Goal: Check status: Check status

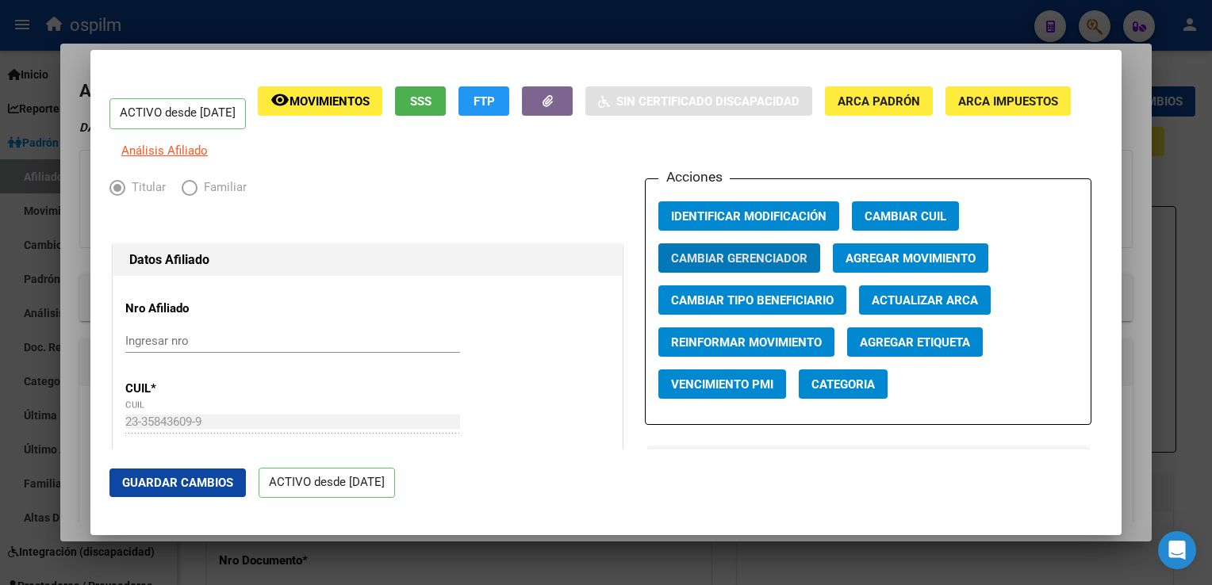
click at [390, 28] on div at bounding box center [606, 292] width 1212 height 585
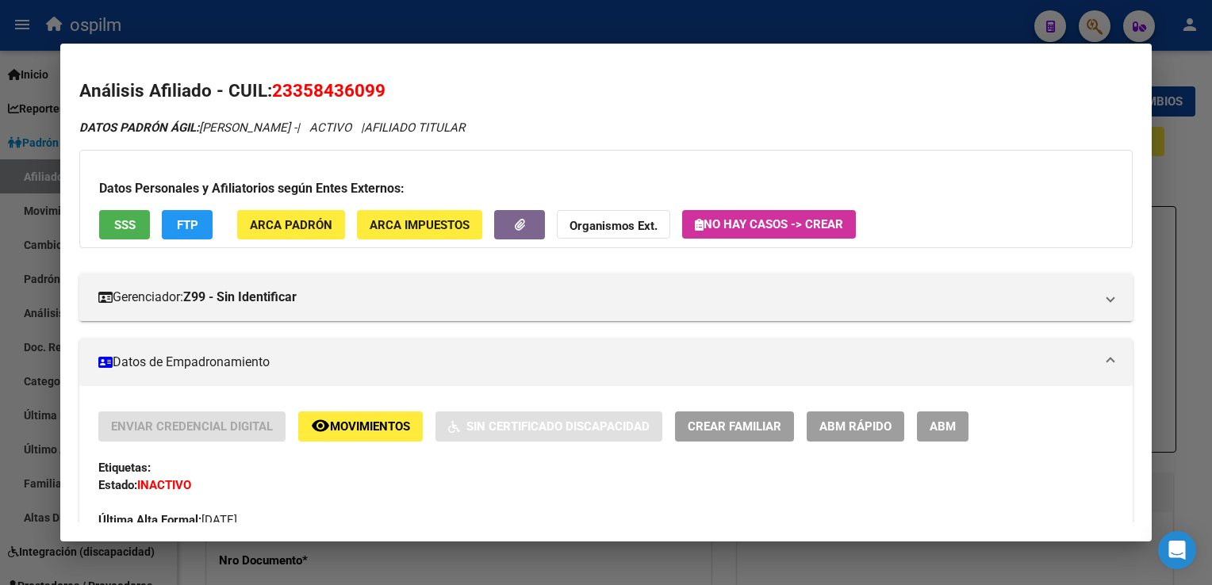
click at [391, 30] on div at bounding box center [606, 292] width 1212 height 585
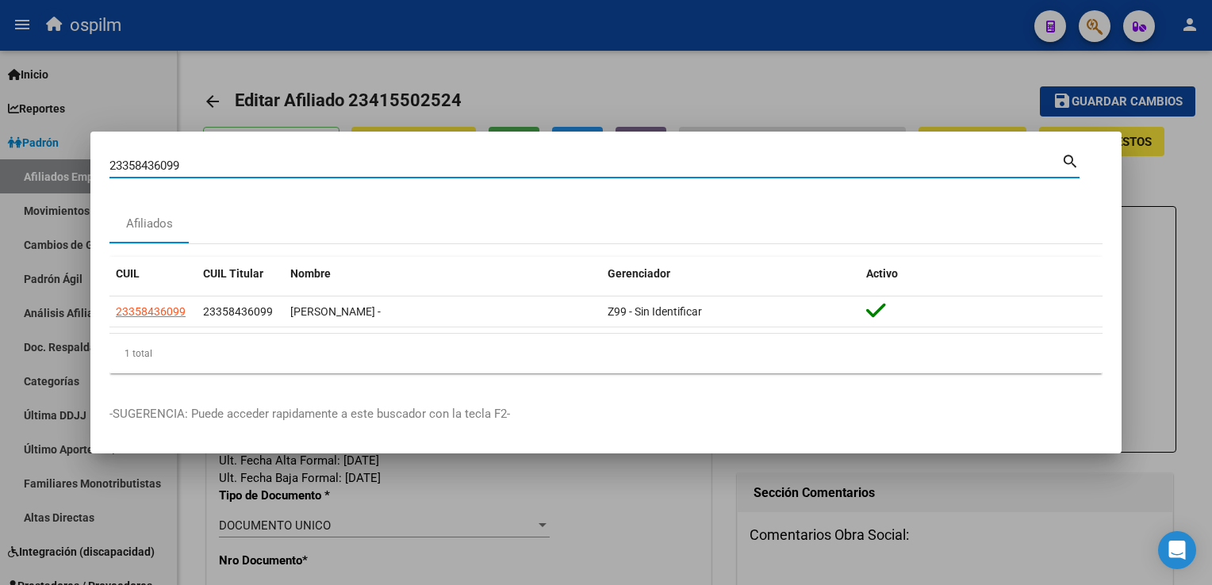
drag, startPoint x: 200, startPoint y: 161, endPoint x: 78, endPoint y: 166, distance: 122.2
click at [70, 167] on div "23358436099 Buscar (apellido, dni, cuil, nro traspaso, cuit, obra social) searc…" at bounding box center [606, 292] width 1212 height 585
paste input "4377528030"
type input "24377528030"
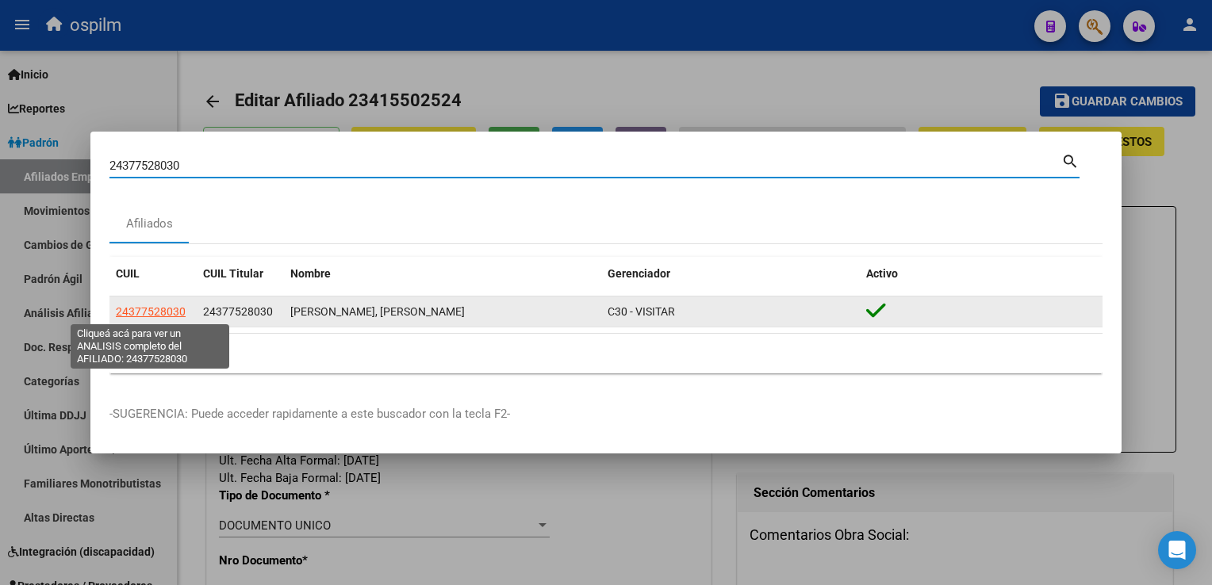
click at [147, 308] on span "24377528030" at bounding box center [151, 311] width 70 height 13
type textarea "24377528030"
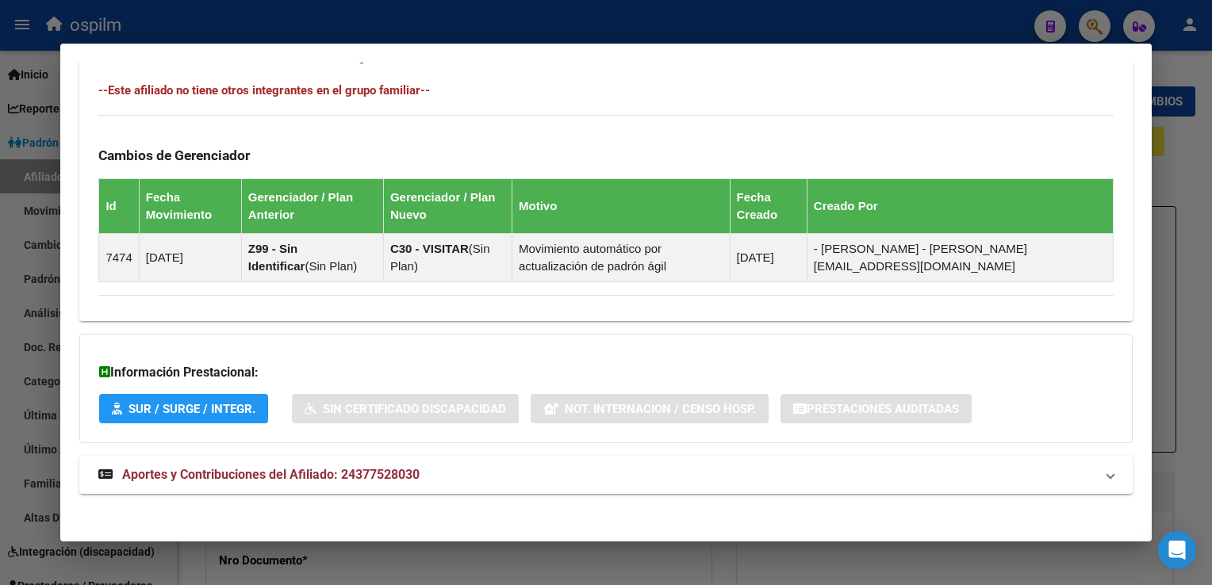
scroll to position [878, 0]
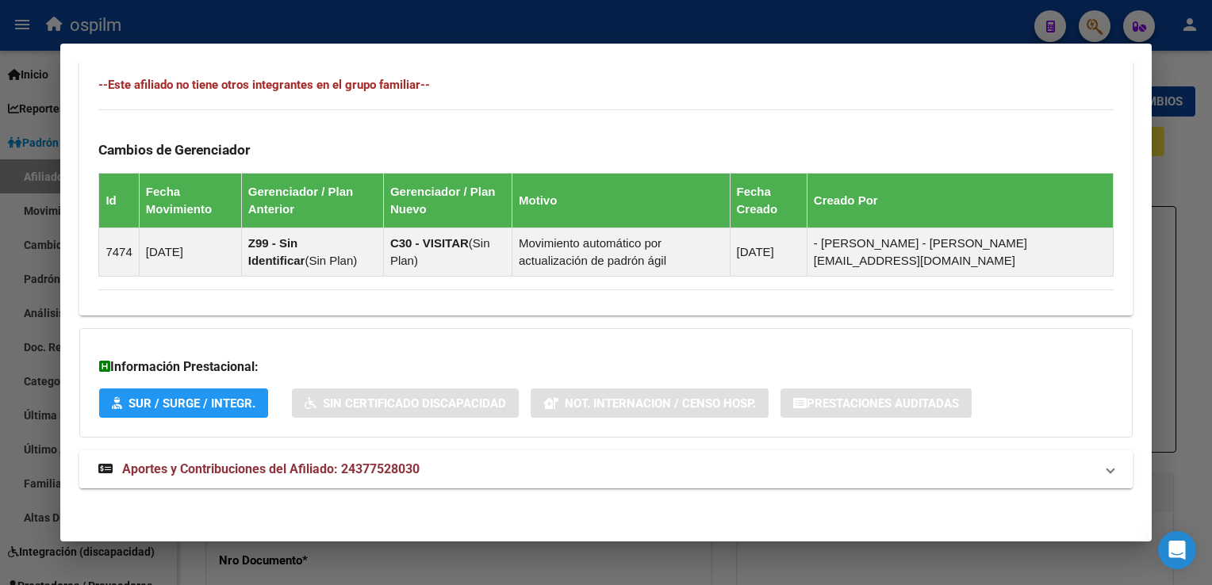
click at [197, 467] on span "Aportes y Contribuciones del Afiliado: 24377528030" at bounding box center [270, 469] width 297 height 15
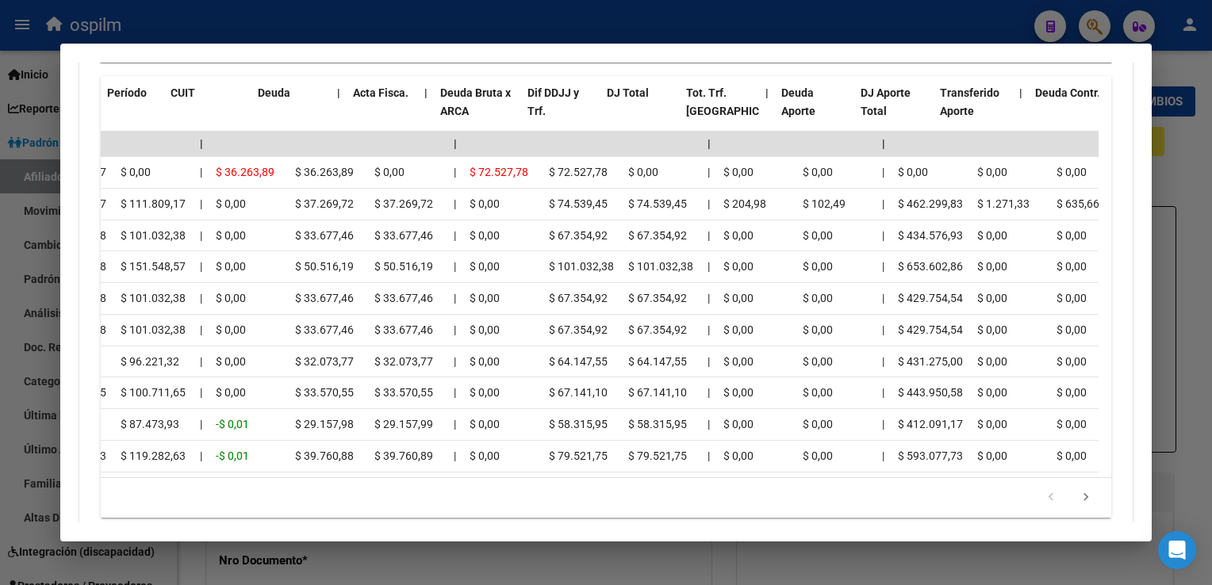
scroll to position [0, 0]
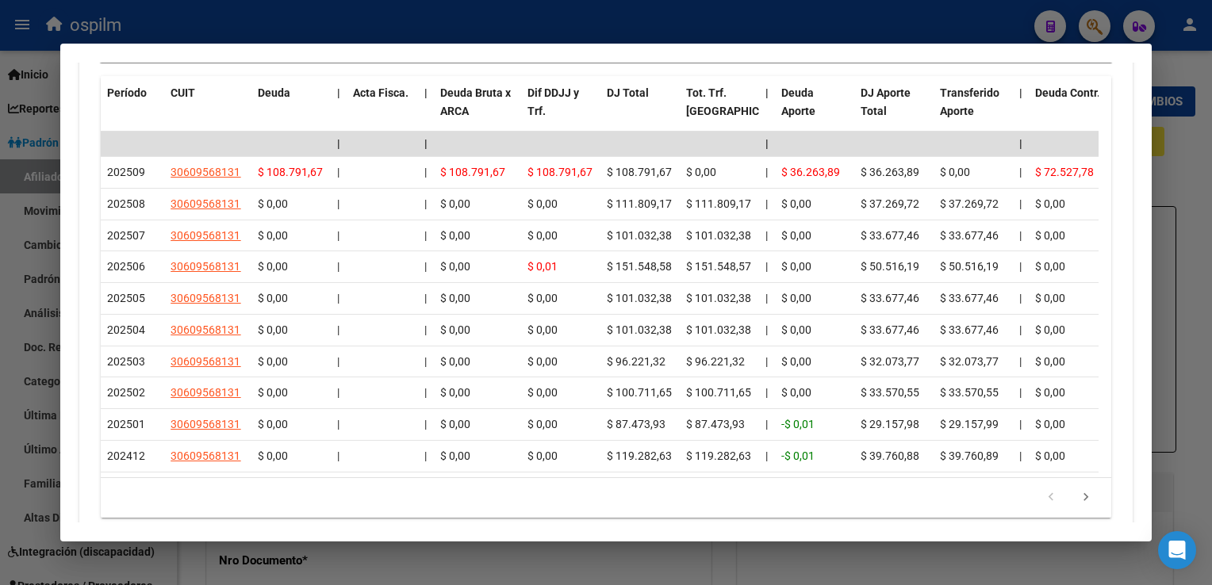
click at [1205, 145] on div at bounding box center [606, 292] width 1212 height 585
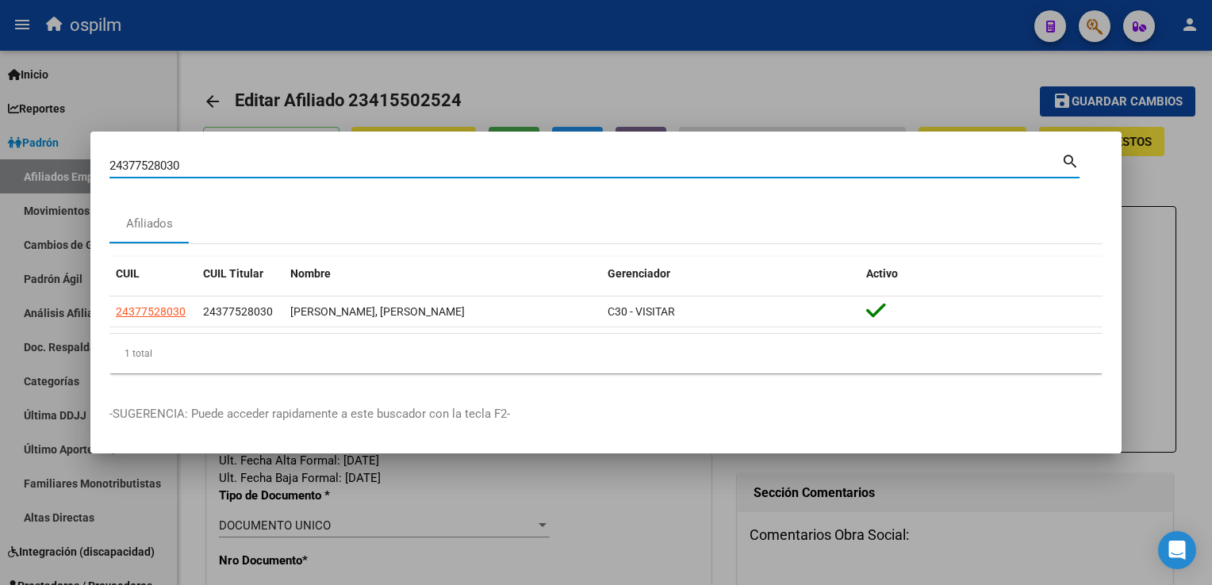
drag, startPoint x: 184, startPoint y: 171, endPoint x: 13, endPoint y: 163, distance: 170.7
click at [0, 176] on html "menu ospilm person Firma Express Inicio Calendario SSS Instructivos Contacto OS…" at bounding box center [606, 292] width 1212 height 585
type input "27261474226"
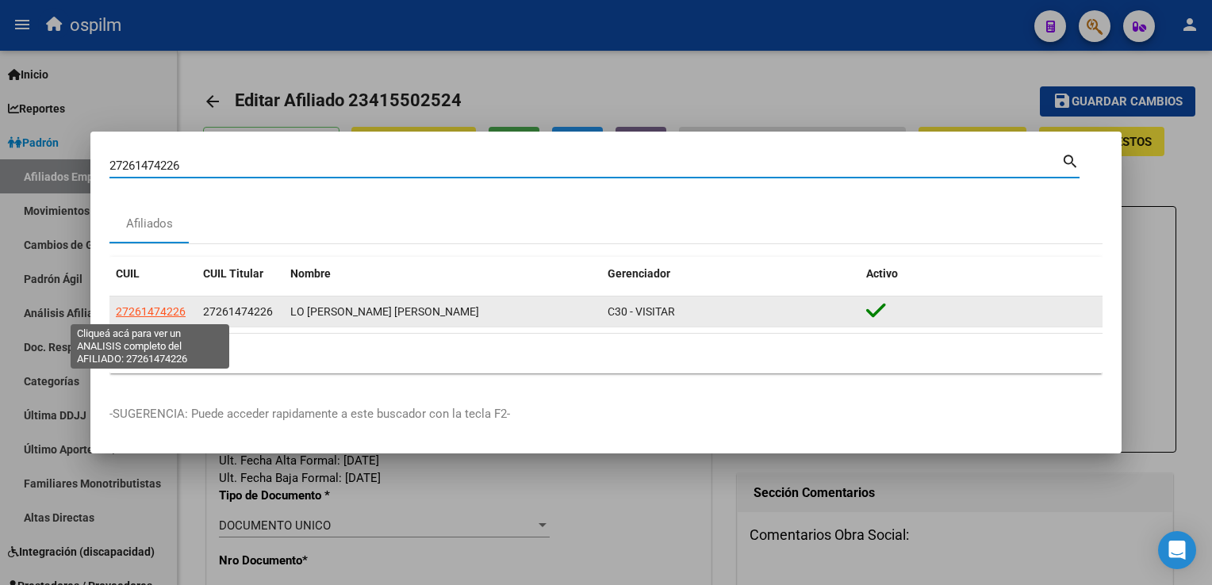
click at [168, 313] on span "27261474226" at bounding box center [151, 311] width 70 height 13
type textarea "27261474226"
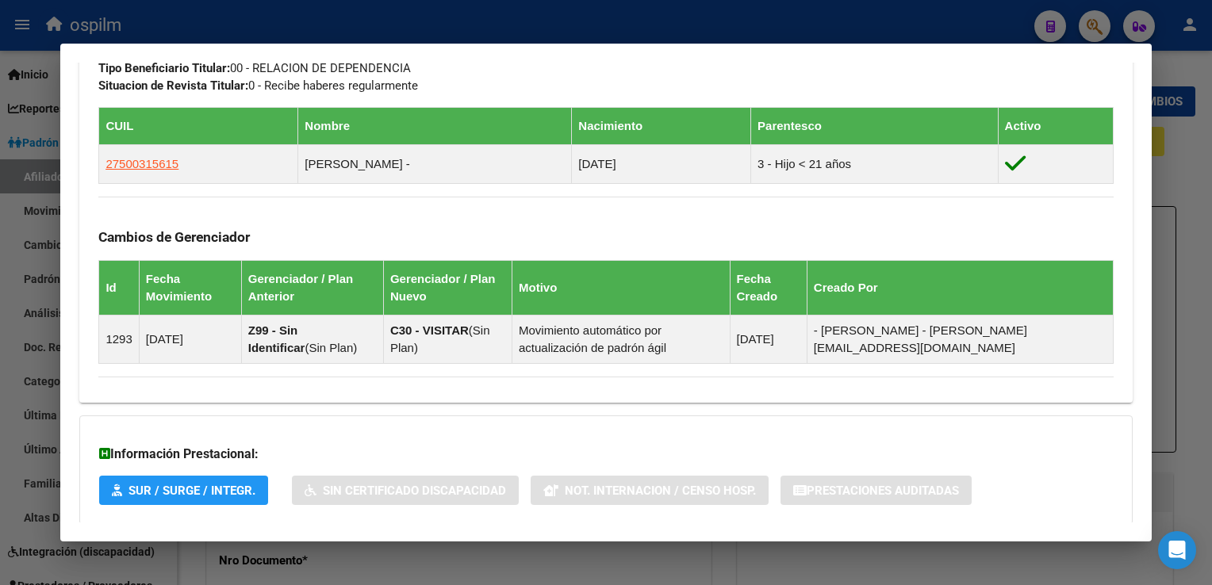
scroll to position [930, 0]
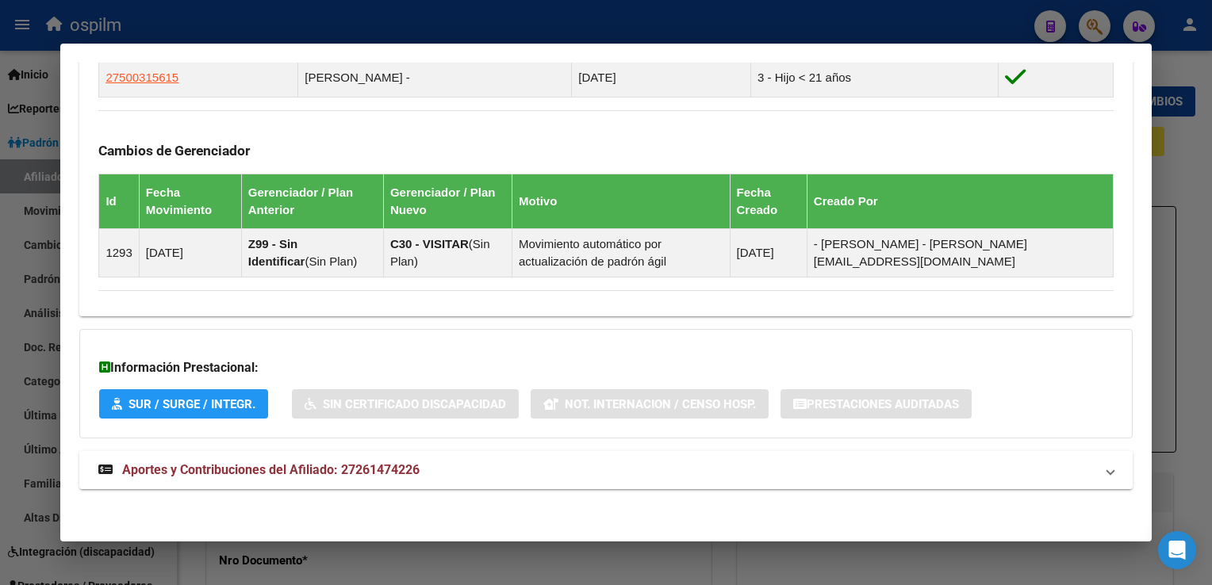
click at [370, 454] on mat-expansion-panel-header "Aportes y Contribuciones del Afiliado: 27261474226" at bounding box center [605, 470] width 1052 height 38
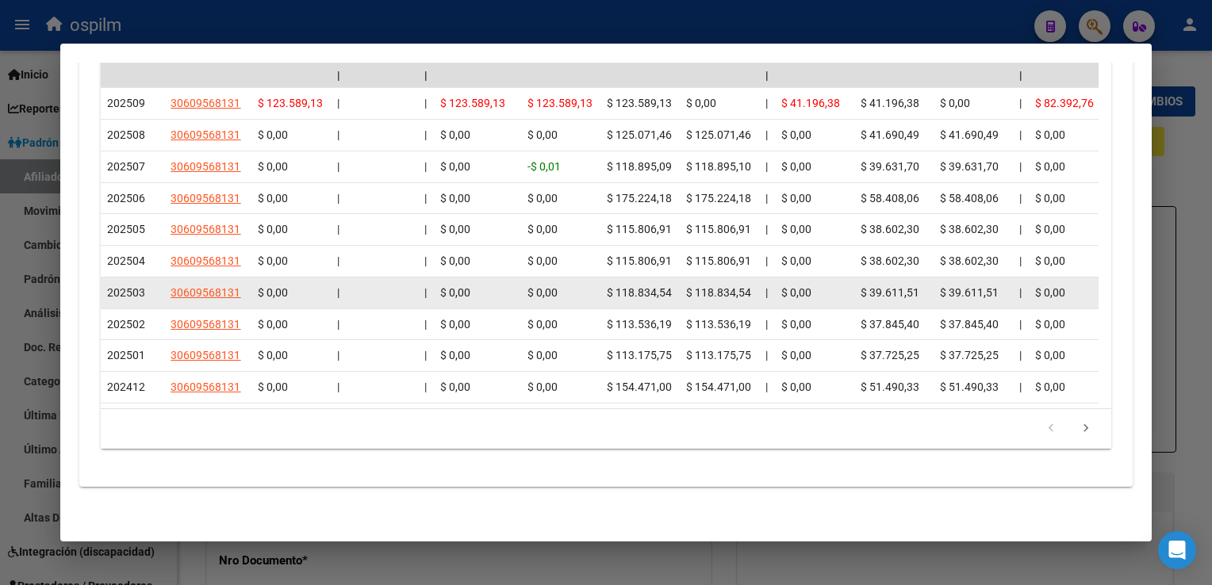
scroll to position [0, 0]
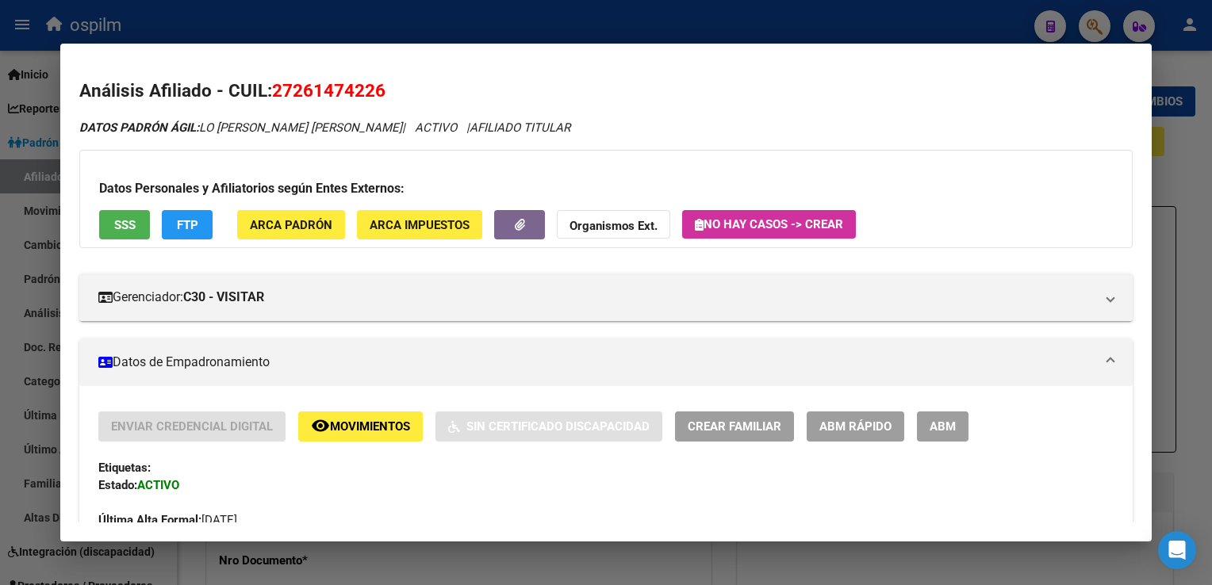
click at [1186, 152] on div at bounding box center [606, 292] width 1212 height 585
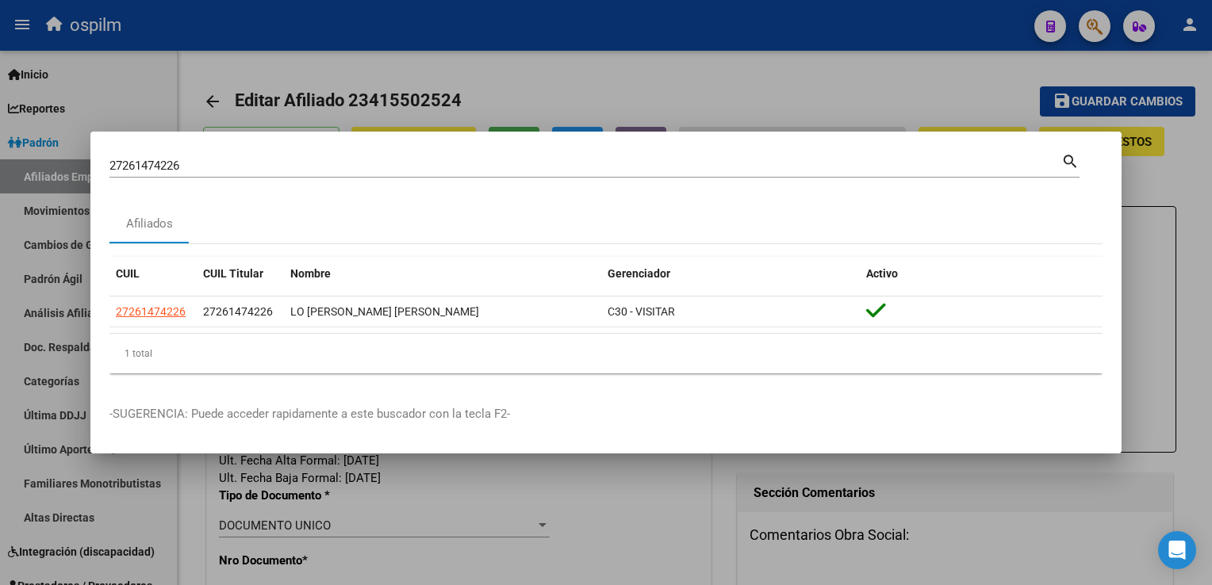
click at [1186, 152] on div at bounding box center [606, 292] width 1212 height 585
